Goal: Register for event/course

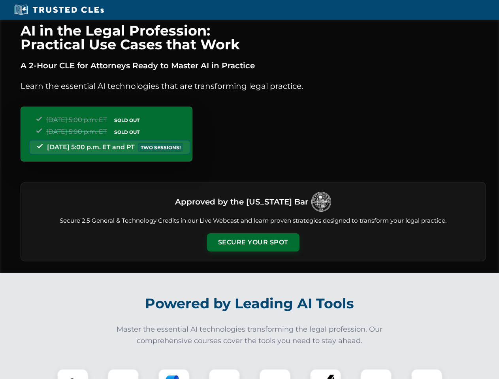
click at [253, 243] on button "Secure Your Spot" at bounding box center [253, 243] width 92 height 18
click at [73, 374] on img at bounding box center [72, 385] width 23 height 23
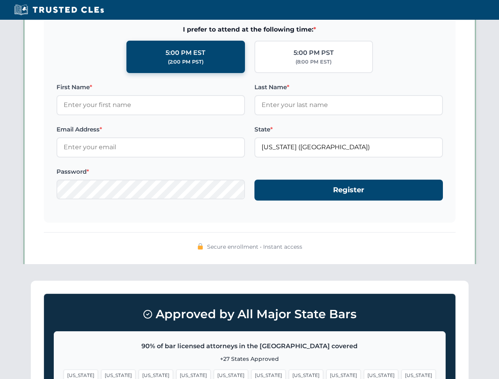
click at [289, 374] on span "[US_STATE]" at bounding box center [306, 375] width 34 height 11
click at [364, 374] on span "[US_STATE]" at bounding box center [381, 375] width 34 height 11
